Goal: Find specific page/section: Find specific page/section

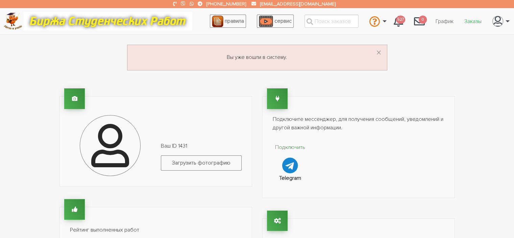
click at [472, 21] on link "Заказы" at bounding box center [473, 21] width 28 height 13
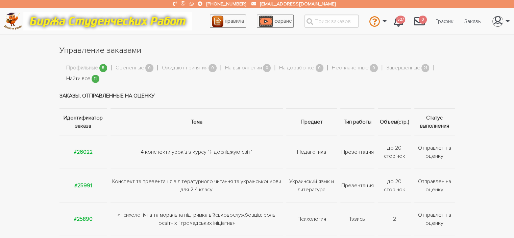
click at [83, 79] on link "Найти все" at bounding box center [78, 78] width 24 height 9
